Goal: Navigation & Orientation: Find specific page/section

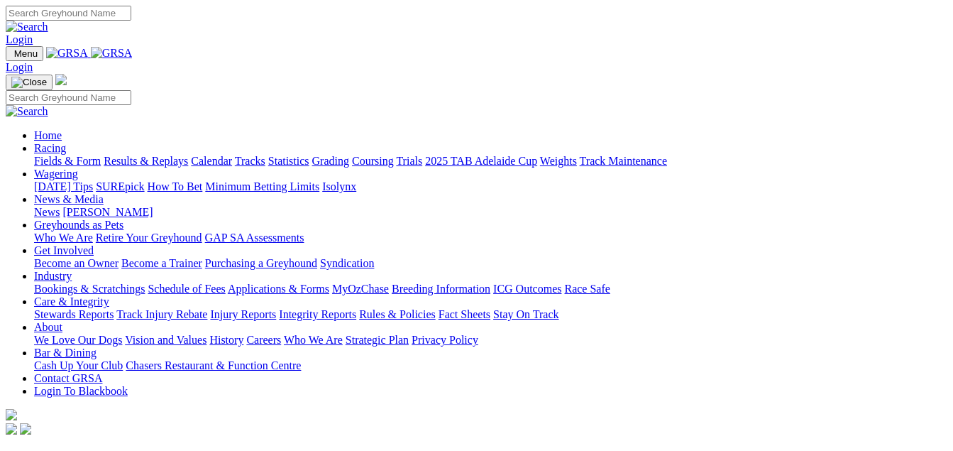
click at [66, 142] on link "Racing" at bounding box center [50, 148] width 32 height 12
click at [349, 155] on link "Grading" at bounding box center [330, 161] width 37 height 12
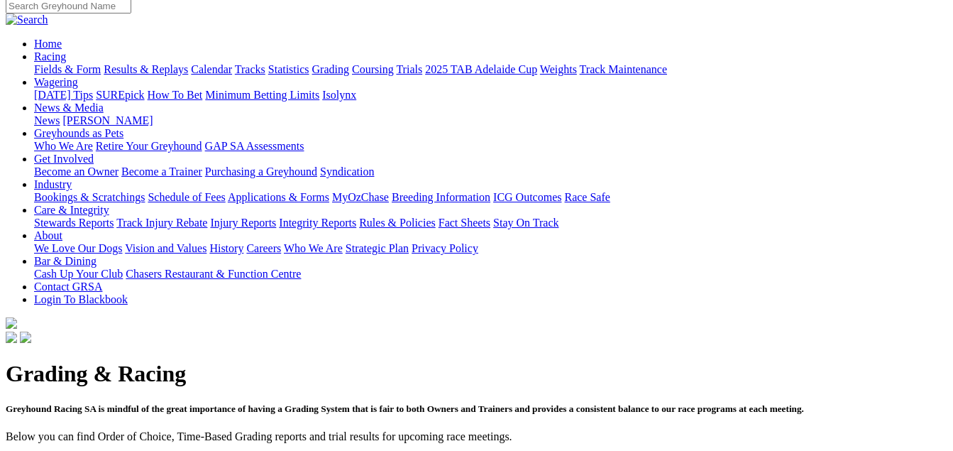
scroll to position [114, 0]
